Goal: Task Accomplishment & Management: Manage account settings

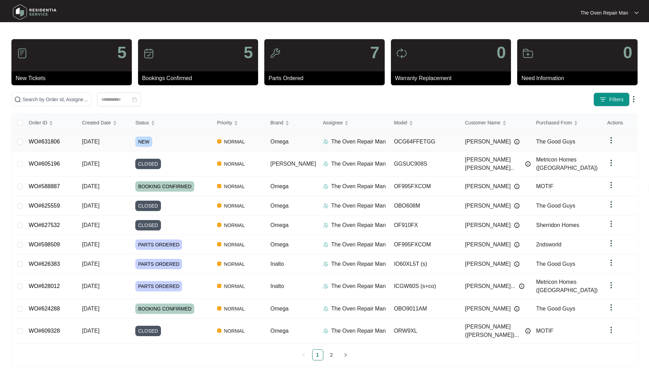
click at [208, 146] on div "NEW" at bounding box center [173, 142] width 76 height 10
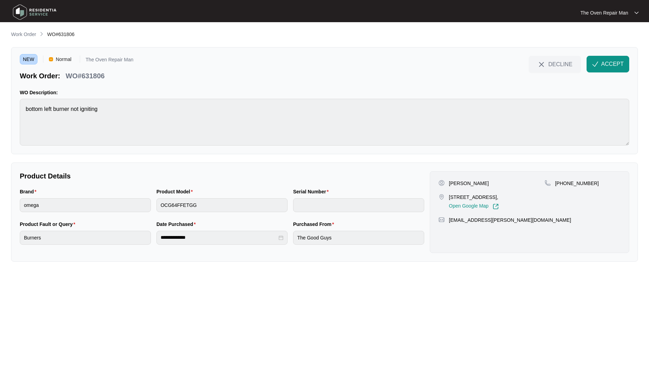
click at [91, 76] on p "WO#631806" at bounding box center [85, 76] width 39 height 10
copy p "631806"
copy div "[PERSON_NAME]"
drag, startPoint x: 490, startPoint y: 186, endPoint x: 284, endPoint y: 14, distance: 268.7
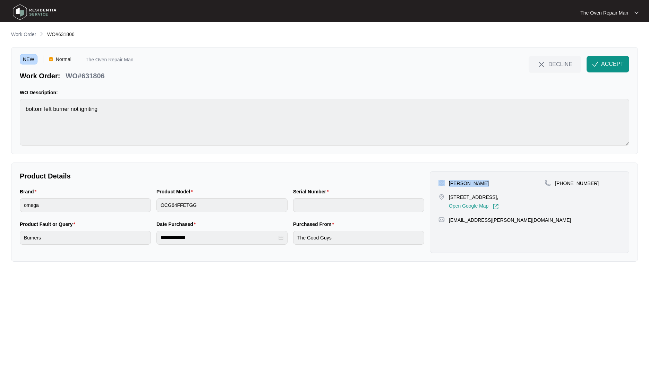
click at [445, 183] on div "[PERSON_NAME]" at bounding box center [491, 183] width 106 height 7
copy p "412357197"
drag, startPoint x: 584, startPoint y: 185, endPoint x: 354, endPoint y: 78, distance: 253.6
click at [563, 185] on p "[PHONE_NUMBER]" at bounding box center [577, 183] width 44 height 7
click at [499, 204] on div "Open Google Map" at bounding box center [474, 205] width 50 height 9
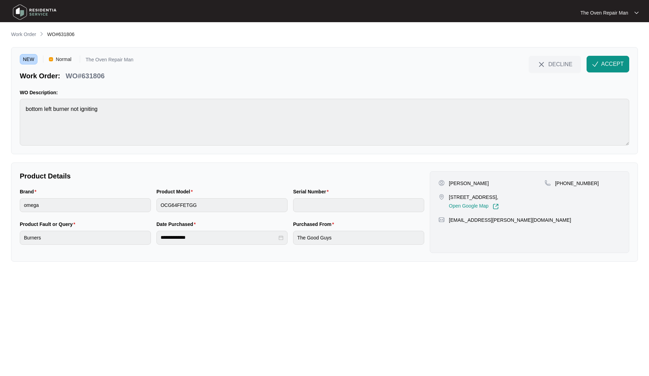
drag, startPoint x: 515, startPoint y: 199, endPoint x: 449, endPoint y: 198, distance: 66.3
click at [449, 198] on div "[STREET_ADDRESS], Open Google Map" at bounding box center [491, 202] width 106 height 16
copy p "[STREET_ADDRESS],"
click at [276, 176] on p "Product Details" at bounding box center [222, 176] width 404 height 10
